Goal: Transaction & Acquisition: Purchase product/service

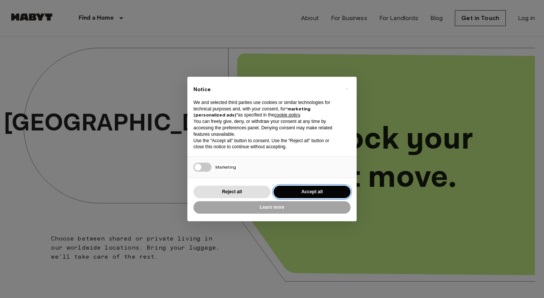
click at [305, 192] on button "Accept all" at bounding box center [311, 191] width 77 height 12
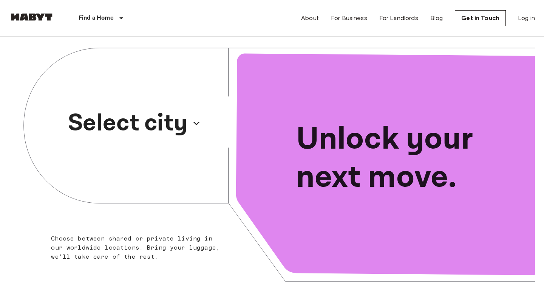
click at [173, 124] on p "Select city" at bounding box center [128, 123] width 120 height 36
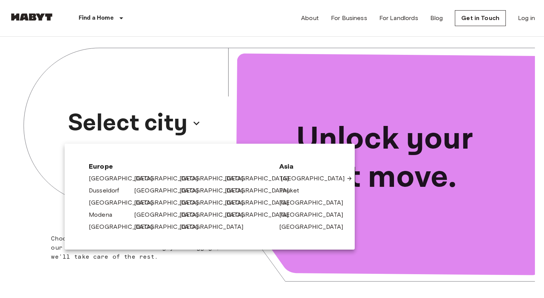
click at [303, 181] on link "[GEOGRAPHIC_DATA]" at bounding box center [317, 178] width 72 height 9
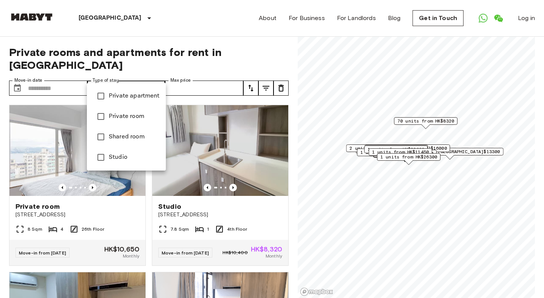
click at [42, 118] on div at bounding box center [272, 149] width 544 height 298
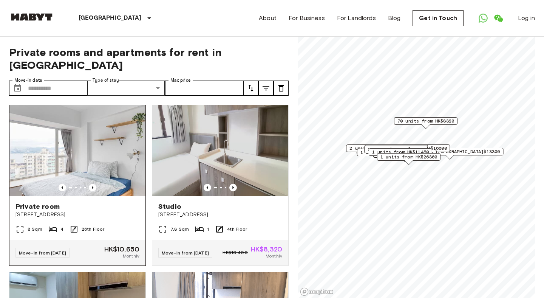
click at [73, 136] on img at bounding box center [77, 150] width 136 height 91
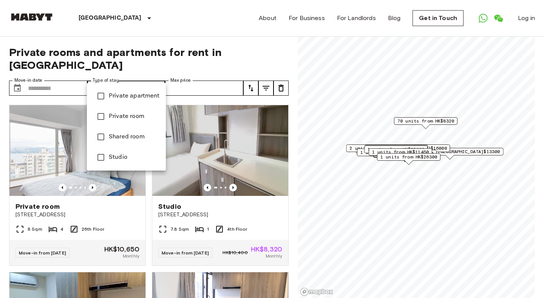
click at [133, 93] on span "Private apartment" at bounding box center [134, 95] width 51 height 9
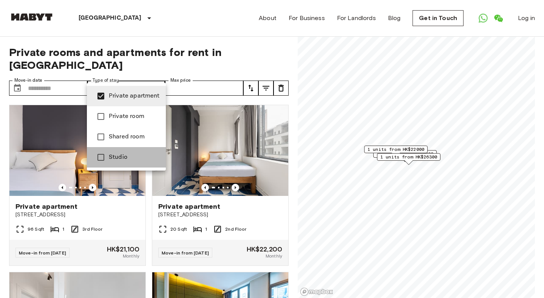
click at [146, 162] on li "Studio" at bounding box center [126, 157] width 79 height 20
type input "**********"
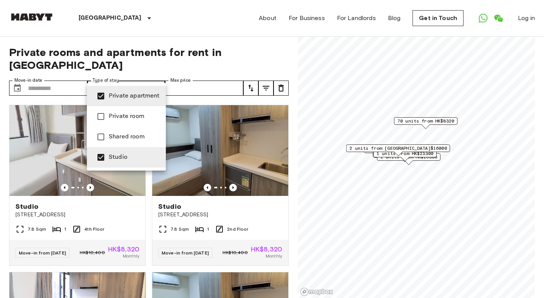
click at [51, 153] on div at bounding box center [272, 149] width 544 height 298
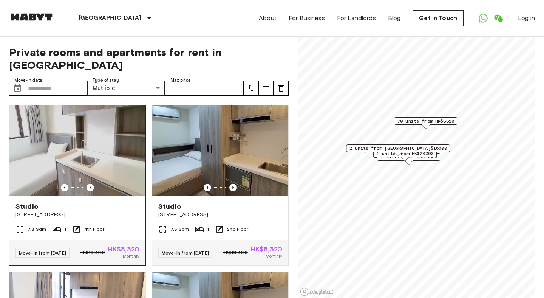
click at [72, 153] on img at bounding box center [77, 150] width 136 height 91
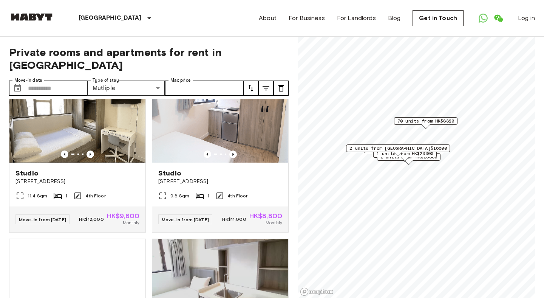
scroll to position [368, 0]
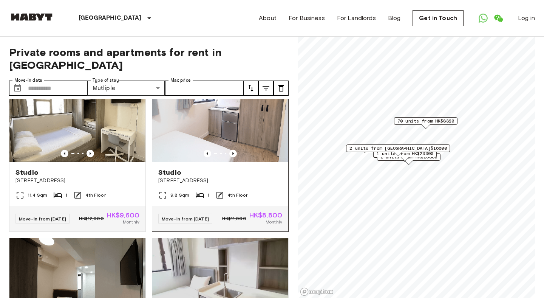
click at [192, 116] on img at bounding box center [220, 116] width 136 height 91
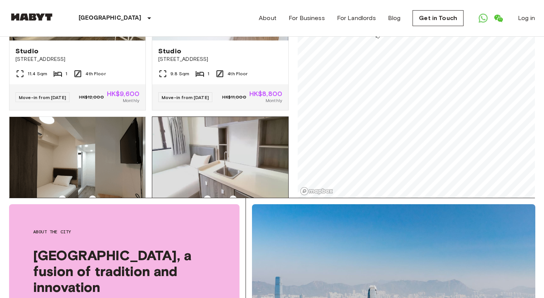
scroll to position [390, 0]
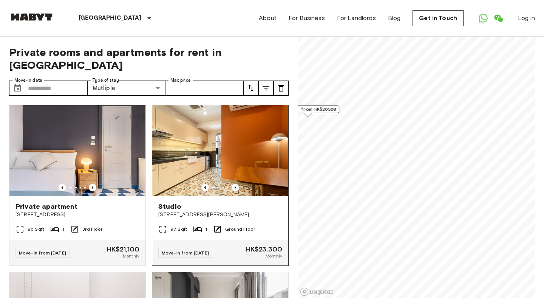
click at [240, 127] on div "**********" at bounding box center [272, 167] width 526 height 261
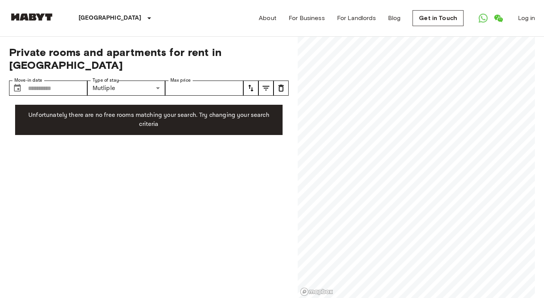
click at [244, 151] on div "**********" at bounding box center [272, 167] width 526 height 261
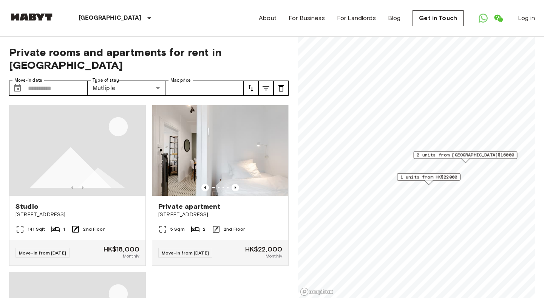
click at [470, 155] on span "2 units from HK$16000" at bounding box center [465, 154] width 97 height 7
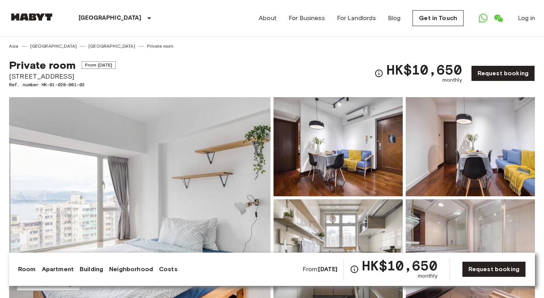
click at [73, 136] on img at bounding box center [139, 197] width 261 height 201
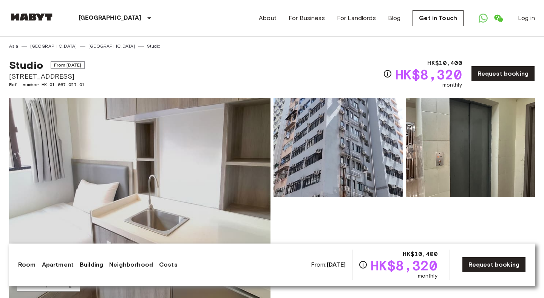
click at [72, 153] on img at bounding box center [139, 198] width 261 height 201
